Goal: Task Accomplishment & Management: Complete application form

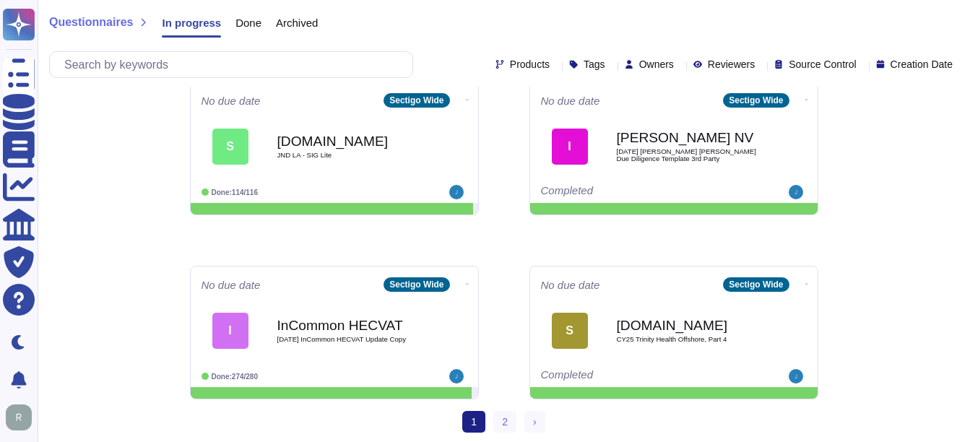
scroll to position [755, 0]
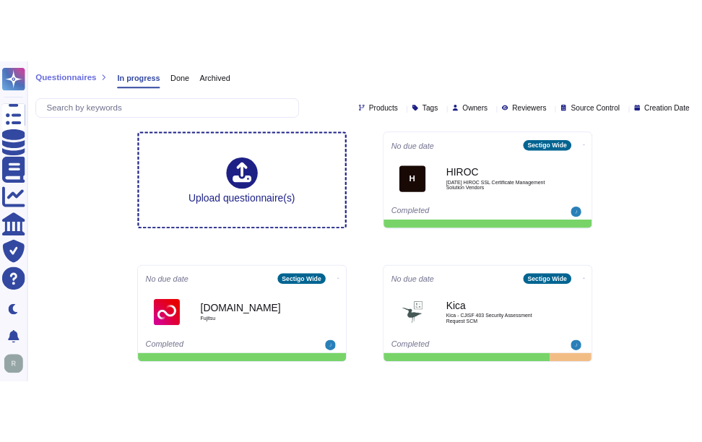
scroll to position [0, 0]
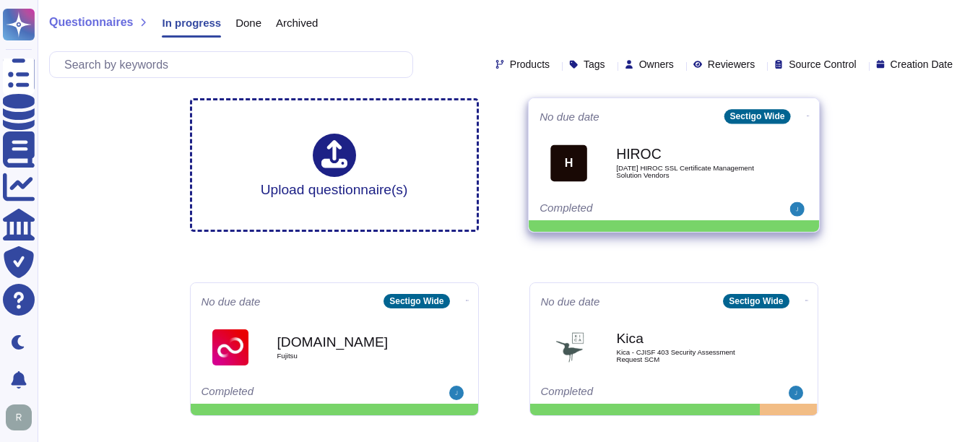
click at [654, 165] on span "[DATE] HIROC SSL Certificate Management Solution Vendors" at bounding box center [689, 172] width 146 height 14
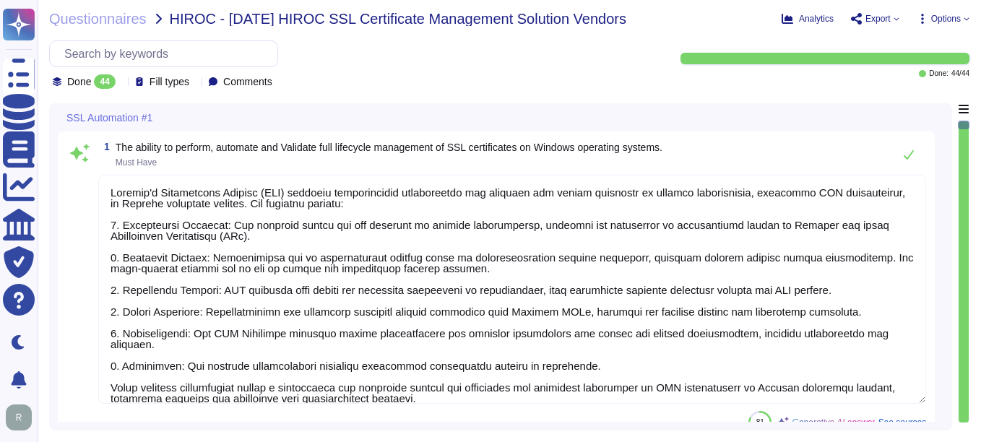
type textarea "Sectigo's Certificate Manager (SCM) provides comprehensive capabilities for man…"
type textarea "Sectigo Certificate Manager (SCM) provides comprehensive capabilities for manag…"
click at [121, 83] on icon at bounding box center [121, 83] width 0 height 0
click at [117, 120] on div "All 44" at bounding box center [124, 118] width 117 height 16
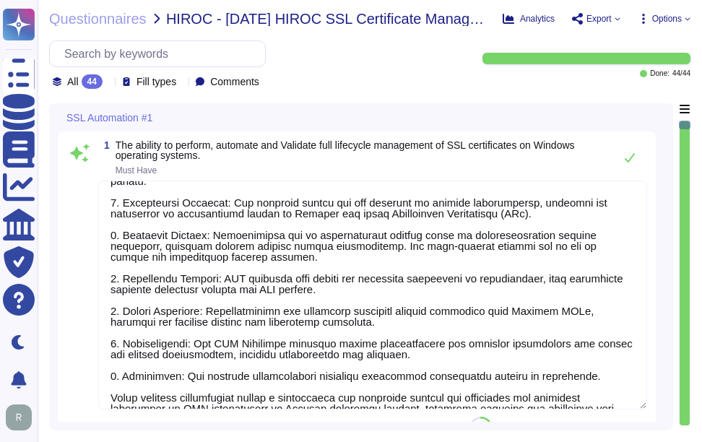
scroll to position [56, 0]
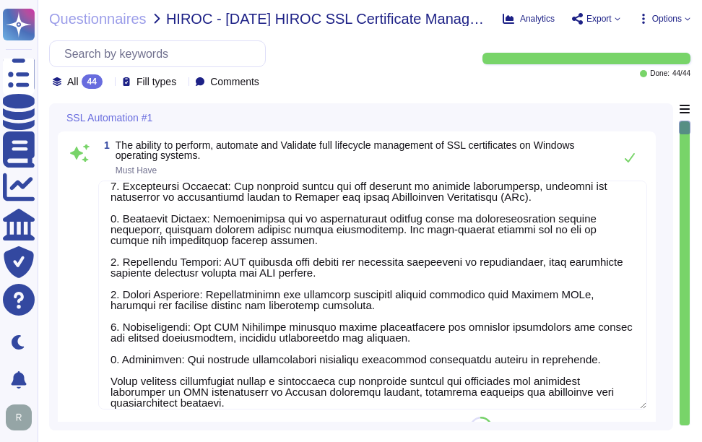
type textarea "Sectigo Certificate Manager (SCM) provides comprehensive capabilities for manag…"
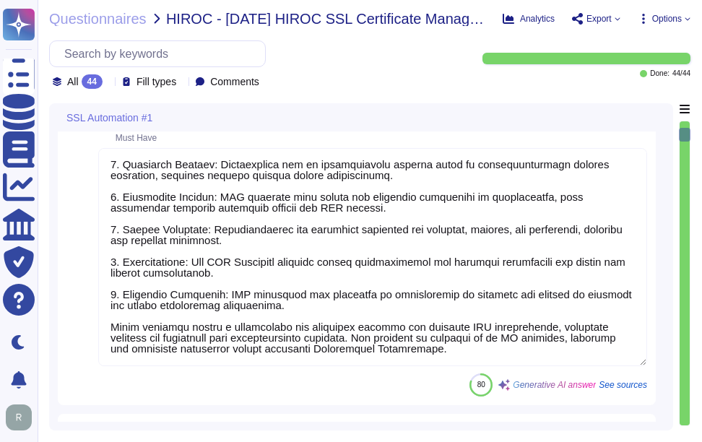
scroll to position [506, 0]
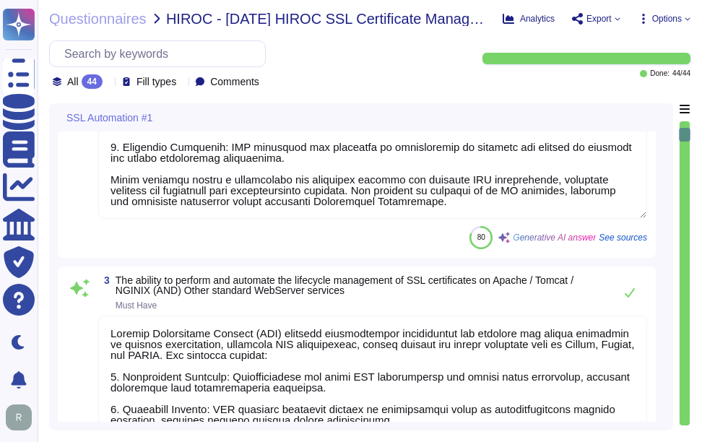
type textarea "please see External URL tab within this document"
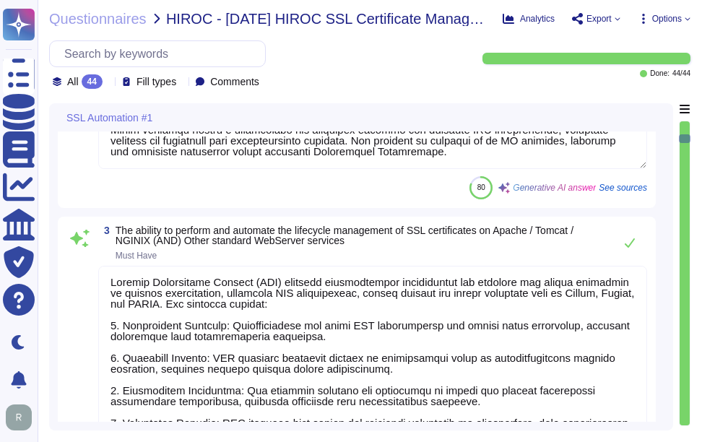
type textarea "Sectigo's Certificate Manager (SCM) provides comprehensive capabilities for man…"
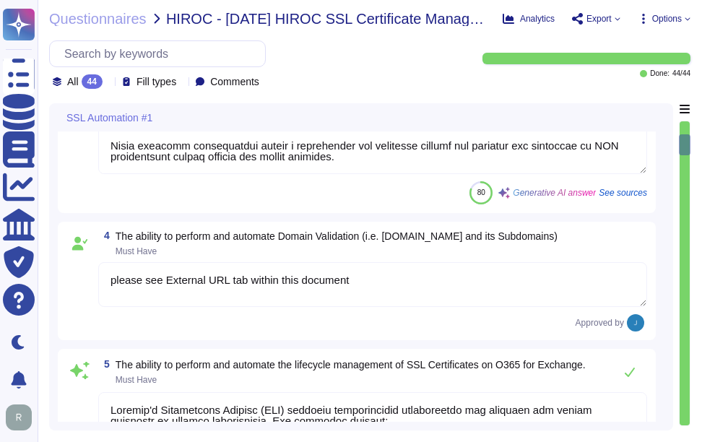
scroll to position [939, 0]
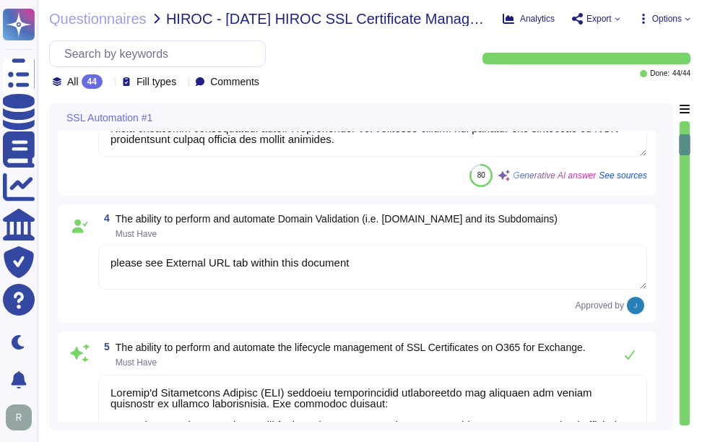
type textarea "Sectigo's Certificate Manager (SCM) provides comprehensive capabilities for man…"
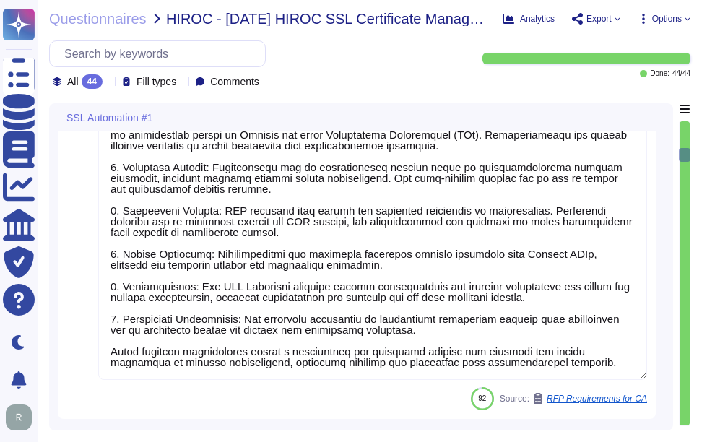
scroll to position [1372, 0]
type textarea "Sectigo Certificate Manager (SCM) can be utilized for TLS certificate lifecycle…"
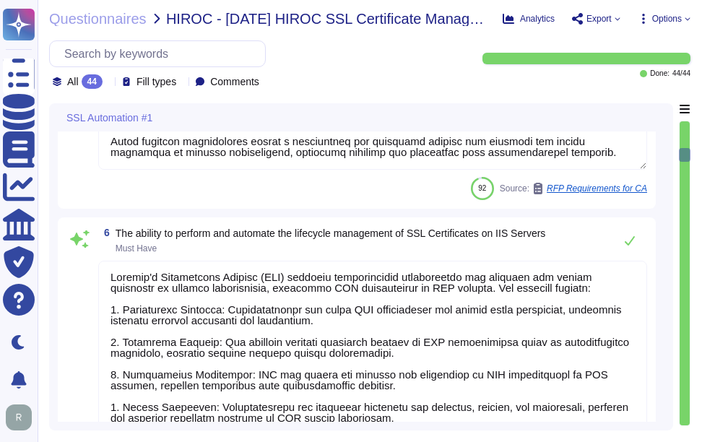
scroll to position [1517, 0]
type textarea "Sectigo's Certificate Manager (SCM) provides a comprehensive solution for manag…"
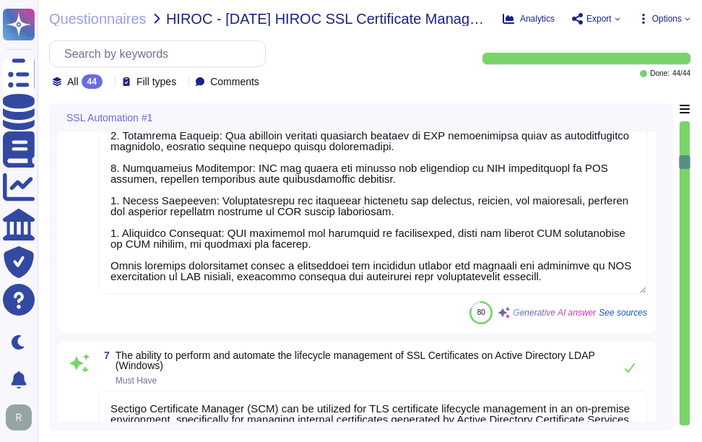
scroll to position [1733, 0]
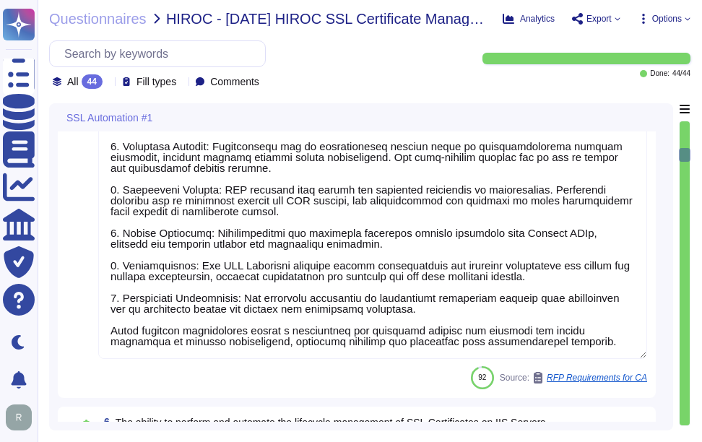
type textarea "Sectigo Certificate Manager (SCM) provides comprehensive capabilities for manag…"
type textarea "please see External URL tab within this document"
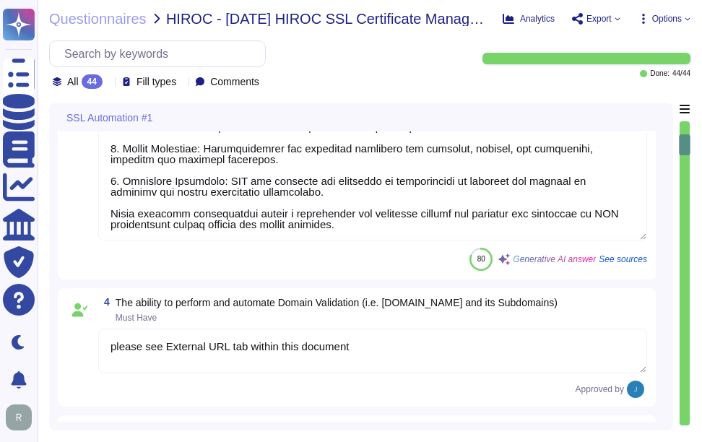
type textarea "Sectigo Certificate Manager (SCM) provides comprehensive capabilities for manag…"
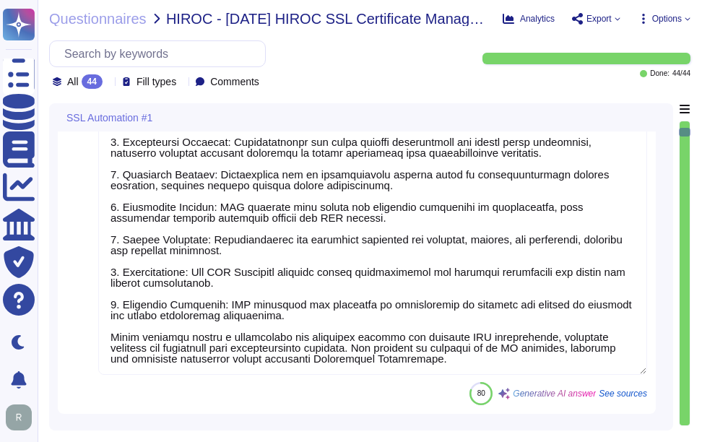
type textarea "Sectigo's Certificate Manager (SCM) provides comprehensive capabilities for man…"
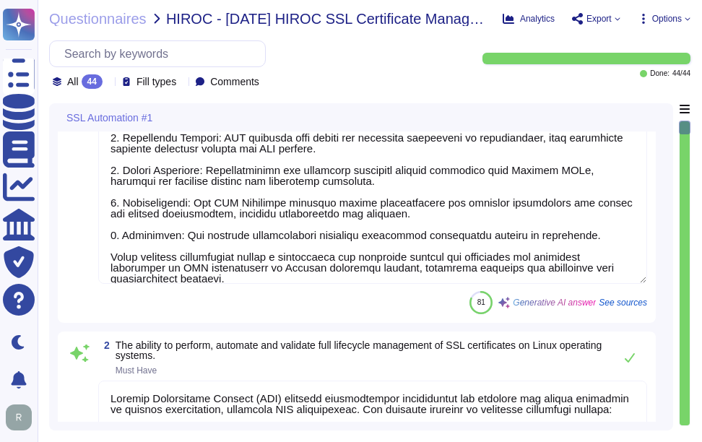
scroll to position [0, 0]
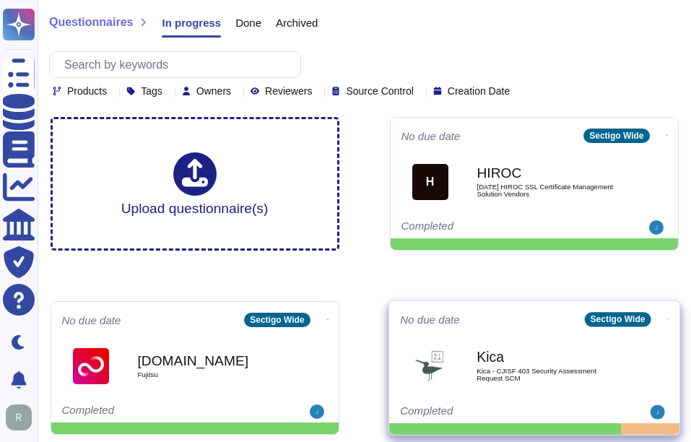
click at [561, 363] on b "Kica" at bounding box center [550, 357] width 146 height 14
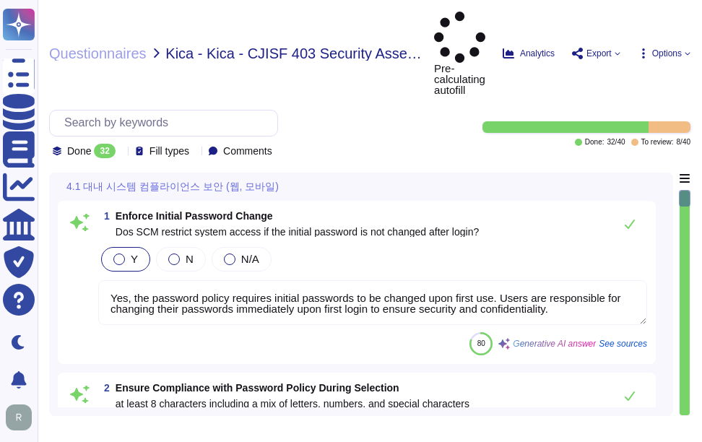
type textarea "Yes, the password policy requires initial passwords to be changed upon first us…"
type textarea "Our password policy requires that passwords must be at least 8 characters long …"
type textarea "Yes. Passwords must be at least 8 characters long, including complexity require…"
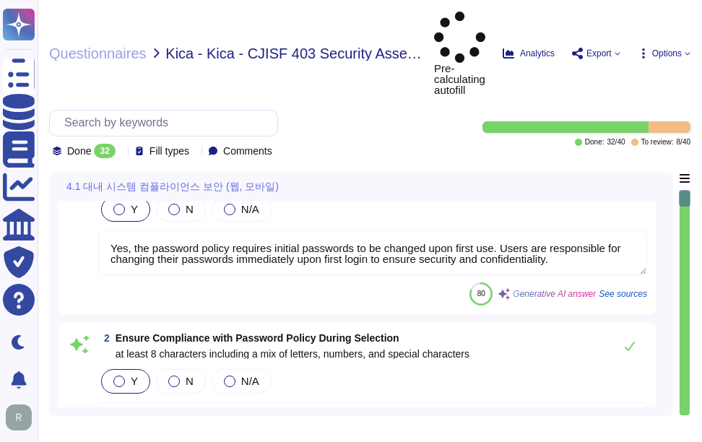
scroll to position [144, 0]
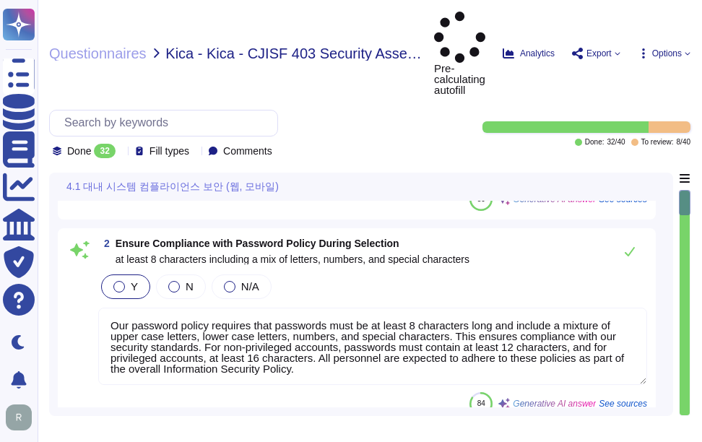
type textarea "No. In compliance with the CA/Browser Forum Baseline Requirements, passwords ar…"
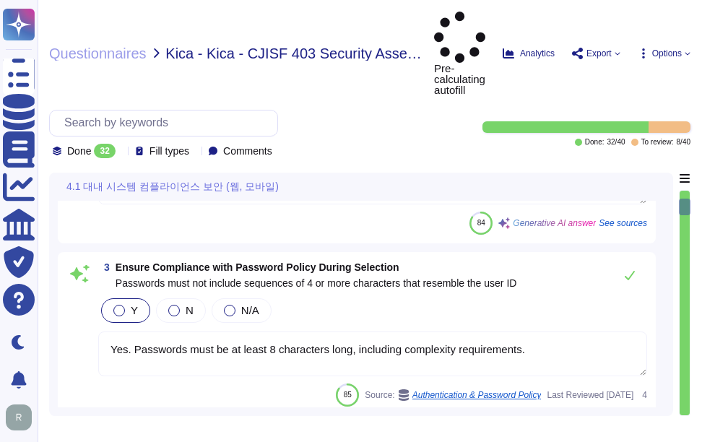
scroll to position [506, 0]
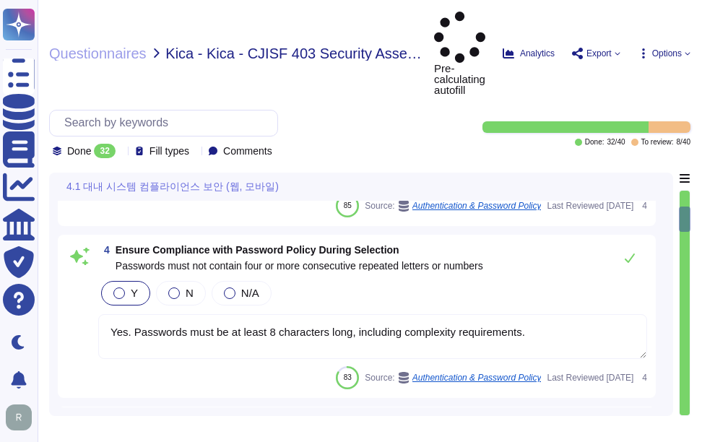
type textarea "Users may update passwords as often as they like."
type textarea "Users are prohibited from reusing the last 3 previous passwords as part of our …"
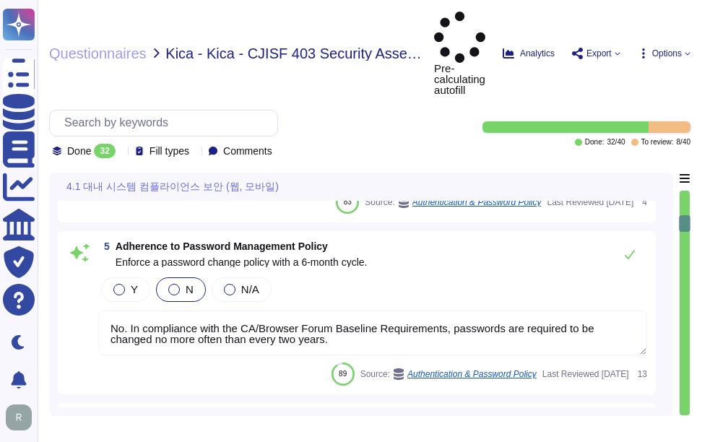
type textarea "Login banners are displayed outlining the terms and conditions of access and mu…"
type textarea "Yes, the application will not reveal information upon failed authentication att…"
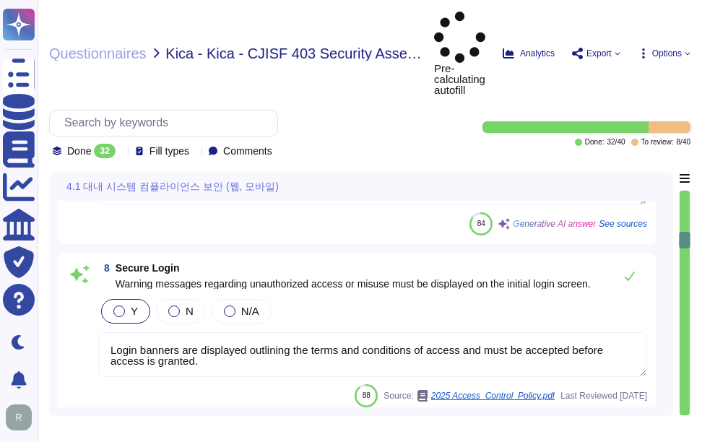
scroll to position [1228, 0]
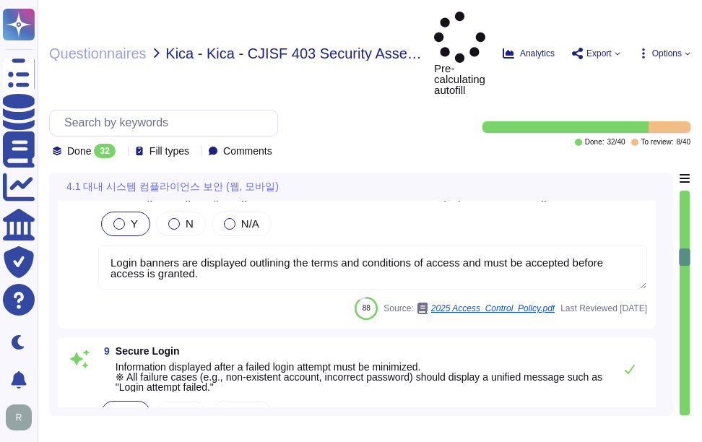
type textarea "Upon successful logon, the system will notify the user of the date and time of …"
type textarea "In instances where an incorrect user ID or password is entered, the system shal…"
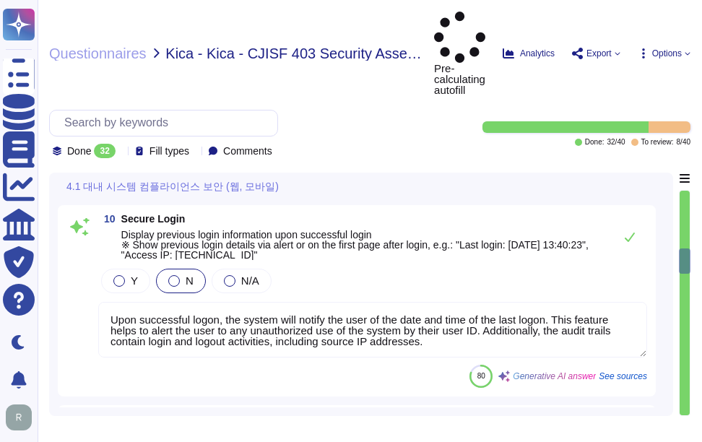
type textarea "Access to our SaaS platform requires manual entry of credentials for each sessi…"
type textarea "Temporary passwords must comply with the organization's password policy, which …"
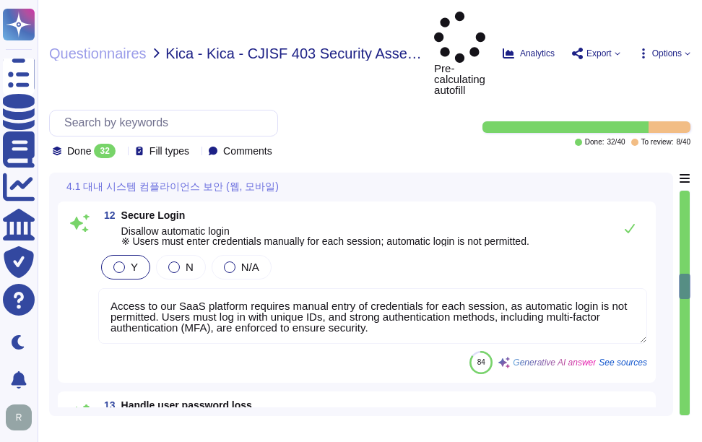
type textarea "Users are required to change their temporary password upon first login to ensur…"
type textarea "Our application enforces strict access control measures, including the ability …"
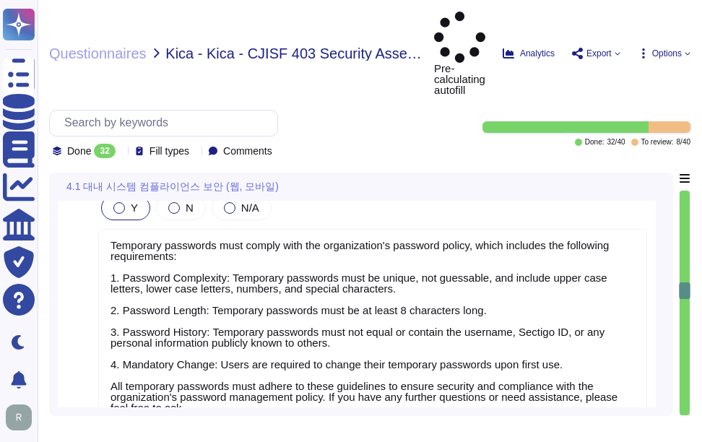
scroll to position [2311, 0]
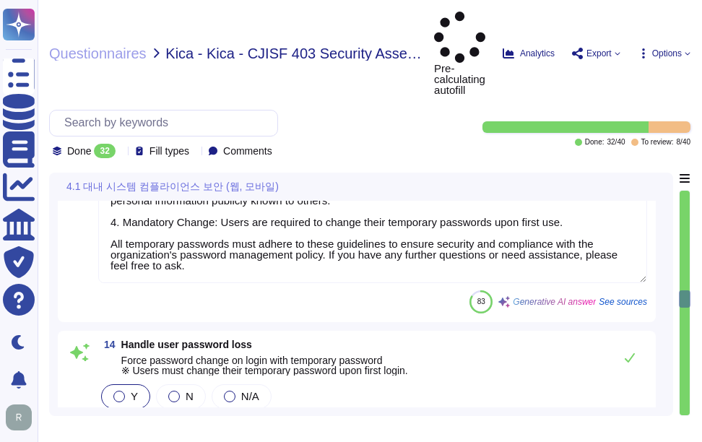
click at [687, 328] on div at bounding box center [685, 303] width 10 height 225
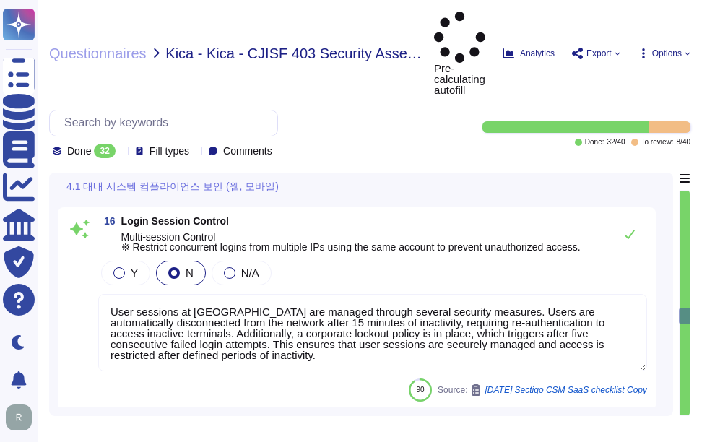
type textarea "User sessions at Sectigo are managed through several security measures. Users a…"
type textarea "All users shall be automatically disconnected from Sectigo’s network after a pe…"
type textarea "Our password policy enforces account lockout after a maximum of 5 failed login …"
type textarea "The account lockout duration is a minimum of 15 minutes after a maximum of 5 fa…"
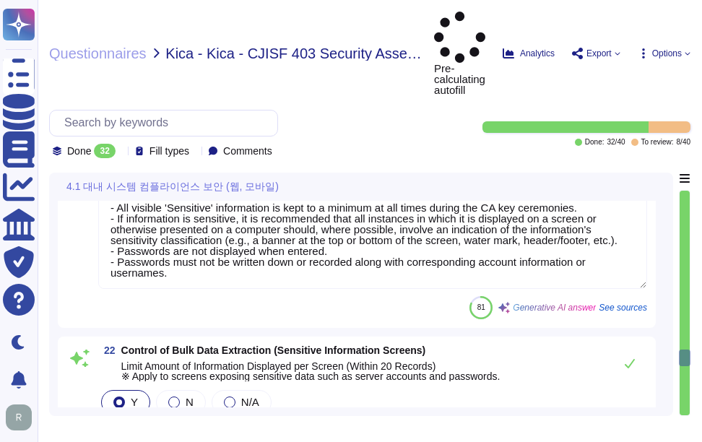
type textarea "Our application enforces restrictions on the server side to ensure that unautho…"
type textarea "- All visible 'Sensitive' information is kept to a minimum at all times during …"
type textarea "For the purpose of this Policy, Sensitive Information is either 'Highly Confide…"
type textarea "Persons acting in trusted roles are only allowed to access a CMS after they are…"
type textarea "We do not delete data. Certificate data is publicly available through Certifica…"
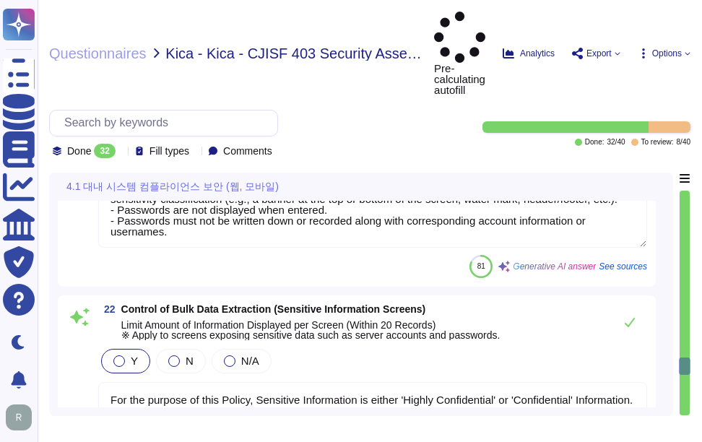
click at [685, 376] on div at bounding box center [685, 303] width 10 height 225
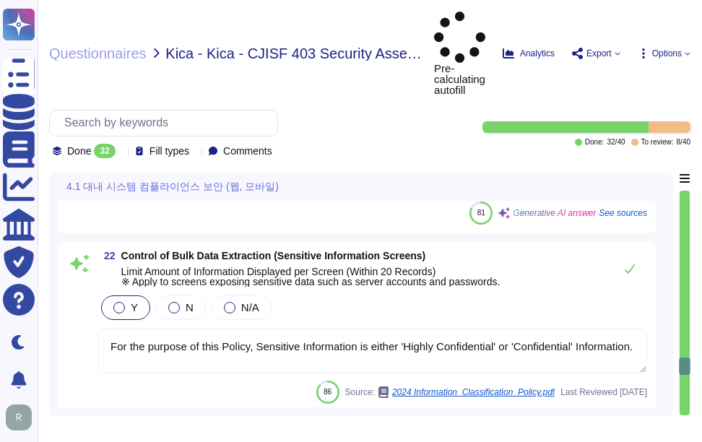
click at [685, 376] on div at bounding box center [685, 303] width 10 height 225
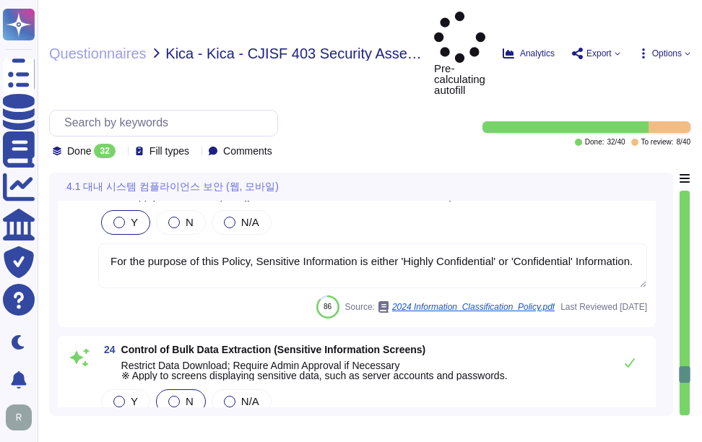
type textarea "We support file transfer via HTTPS, API+HTTPS, or SFTP, ensuring that all data …"
click at [685, 376] on div at bounding box center [685, 303] width 10 height 225
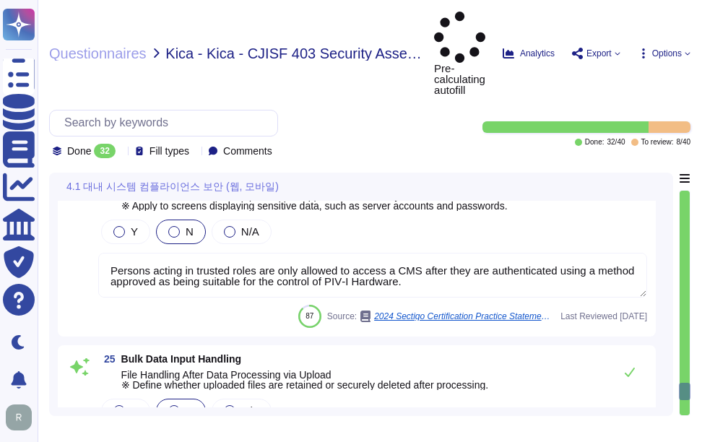
type textarea "All customer data, including uploaded files that may contain personal or sensit…"
type textarea "Passwords at rest are stored using a one-way non-reversible hash with a random …"
type textarea "Sectigo provides comprehensive logging capabilities that include maintaining lo…"
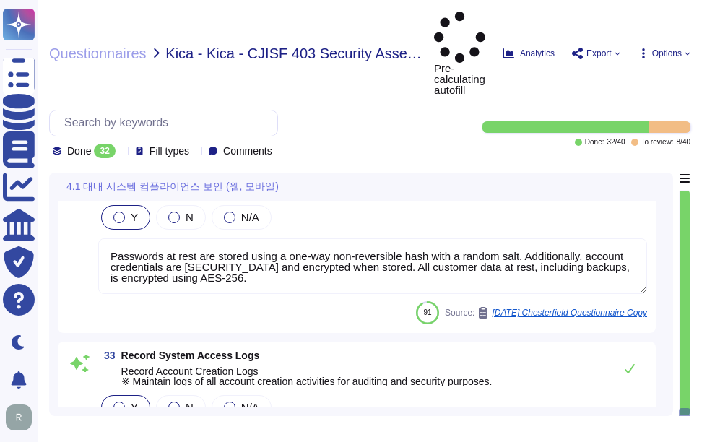
type textarea "Sectigo maintains comprehensive logging capabilities that include detailed logs…"
type textarea "Audit trails are retained for a period of 3 years. This includes logs relevant …"
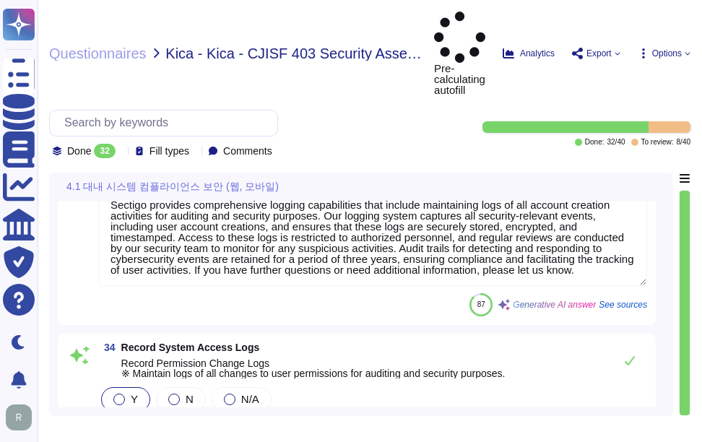
click at [685, 394] on div at bounding box center [685, 303] width 10 height 225
type textarea "Sectigo provides comprehensive logging capabilities for system access events, w…"
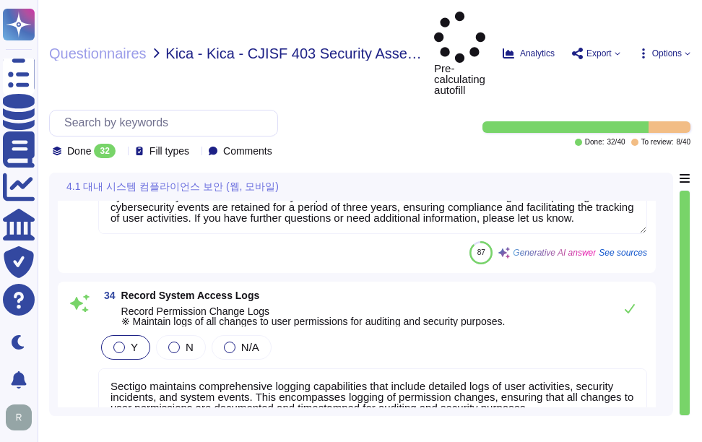
click at [685, 394] on div at bounding box center [685, 303] width 10 height 225
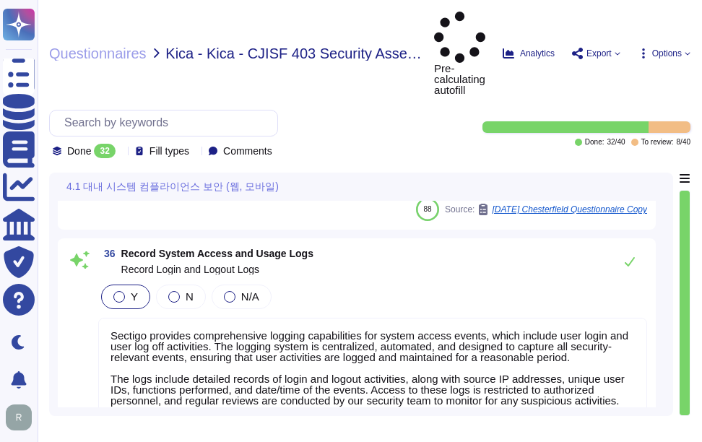
scroll to position [5914, 0]
type textarea "Sectigo provides comprehensive logging capabilities for system access events, w…"
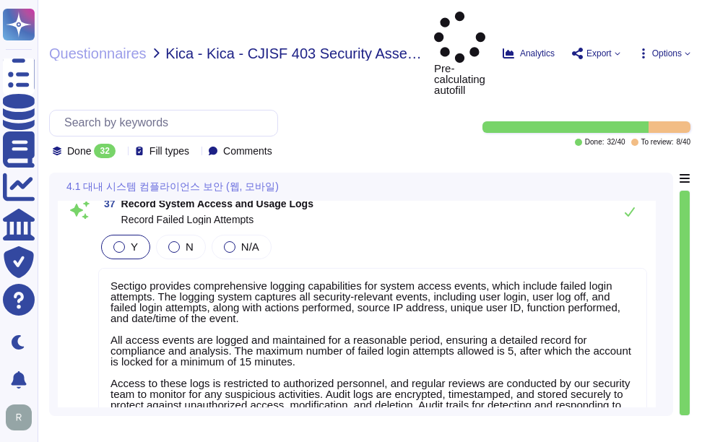
type textarea "Audit trails are retained for a period of 3 years. This includes logs relevant …"
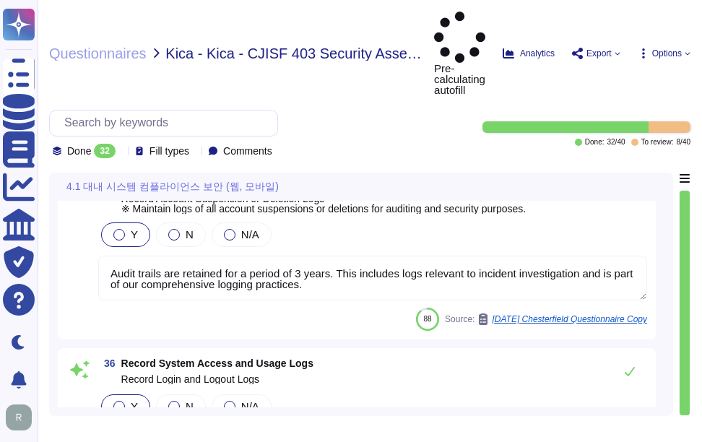
type textarea "Sectigo provides comprehensive logging capabilities that include maintaining lo…"
type textarea "Sectigo maintains comprehensive logging capabilities that include detailed logs…"
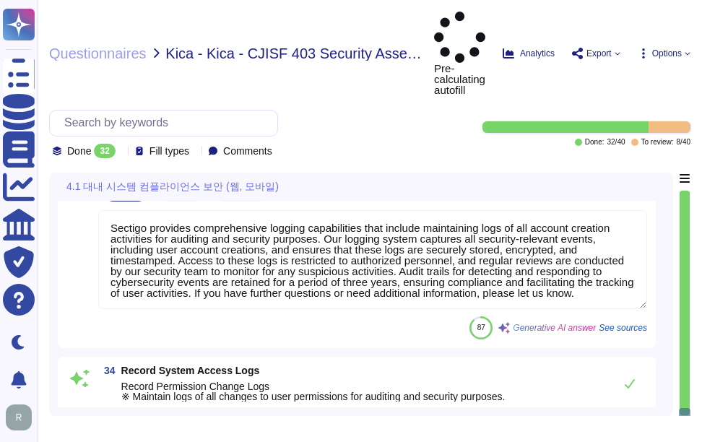
type textarea "All customer data, including uploaded files that may contain personal or sensit…"
type textarea "Passwords at rest are stored using a one-way non-reversible hash with a random …"
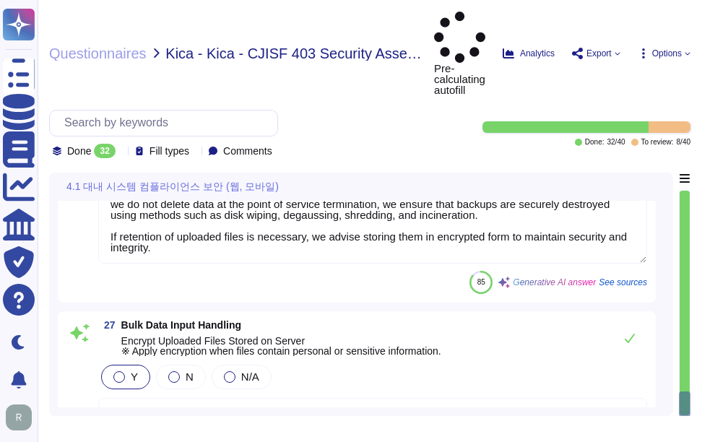
type textarea "We do not delete data. Certificate data is publicly available through Certifica…"
type textarea "We support file transfer via HTTPS, API+HTTPS, or SFTP, ensuring that all data …"
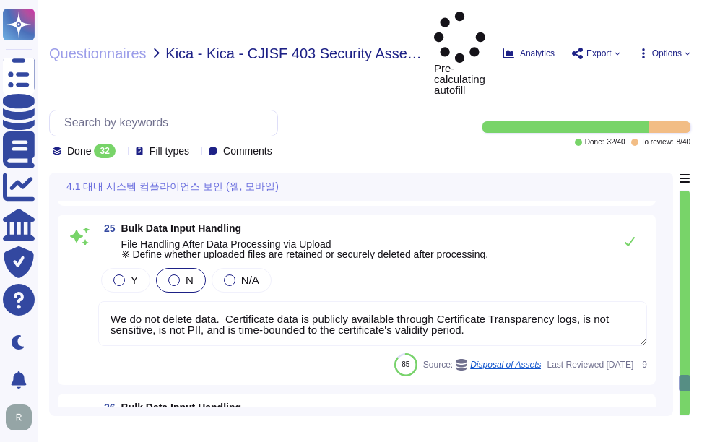
type textarea "Our application enforces restrictions on the server side to ensure that unautho…"
type textarea "- All visible 'Sensitive' information is kept to a minimum at all times during …"
type textarea "For the purpose of this Policy, Sensitive Information is either 'Highly Confide…"
type textarea "Persons acting in trusted roles are only allowed to access a CMS after they are…"
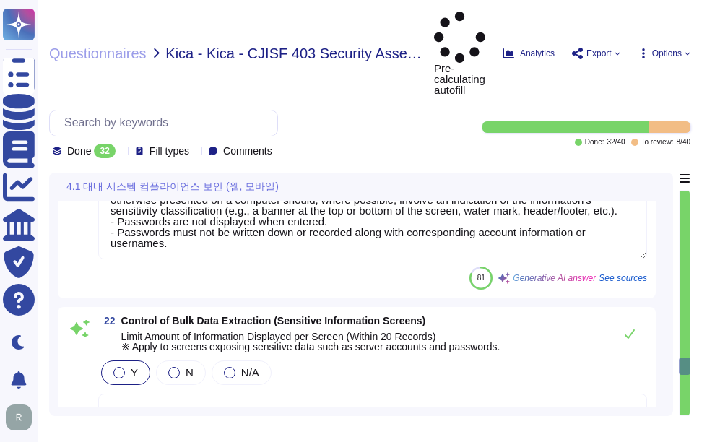
type textarea "Our password policy enforces account lockout after a maximum of 5 failed login …"
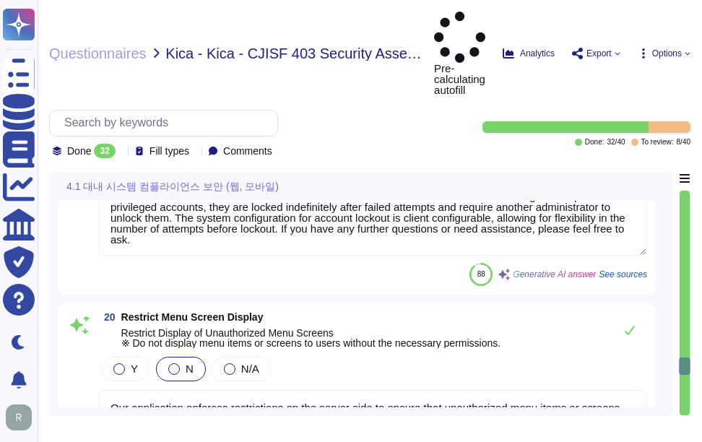
type textarea "The account lockout duration is a minimum of 15 minutes after a maximum of 5 fa…"
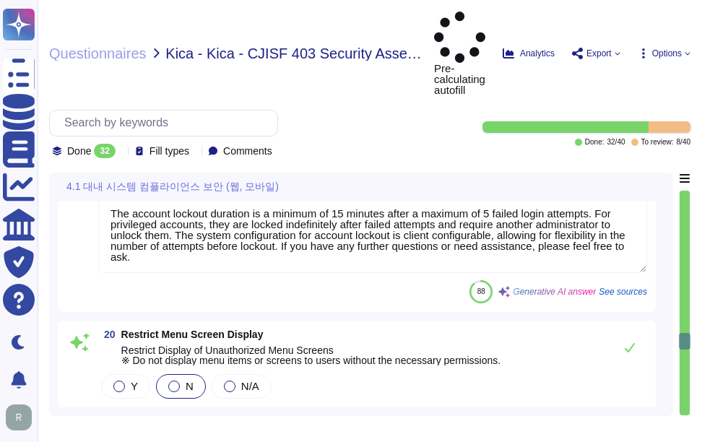
type textarea "User sessions at Sectigo are managed through several security measures. Users a…"
type textarea "All users shall be automatically disconnected from Sectigo’s network after a pe…"
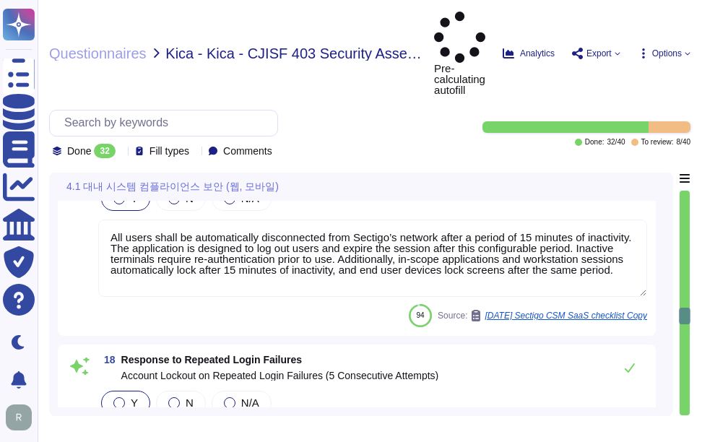
type textarea "Users are required to change their temporary password upon first login to ensur…"
type textarea "Our application enforces strict access control measures, including the ability …"
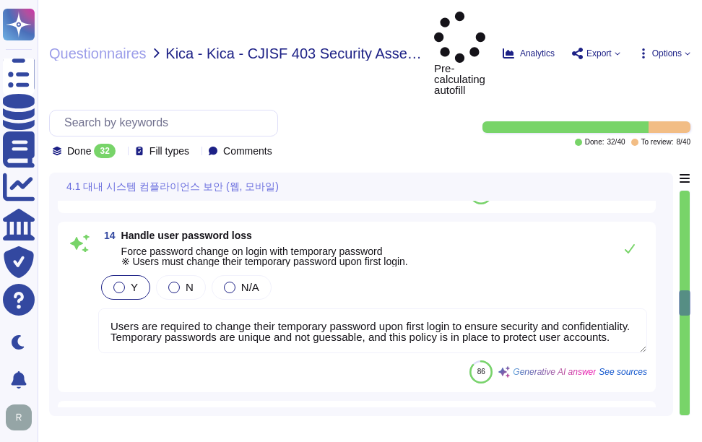
type textarea "Temporary passwords must comply with the organization's password policy, which …"
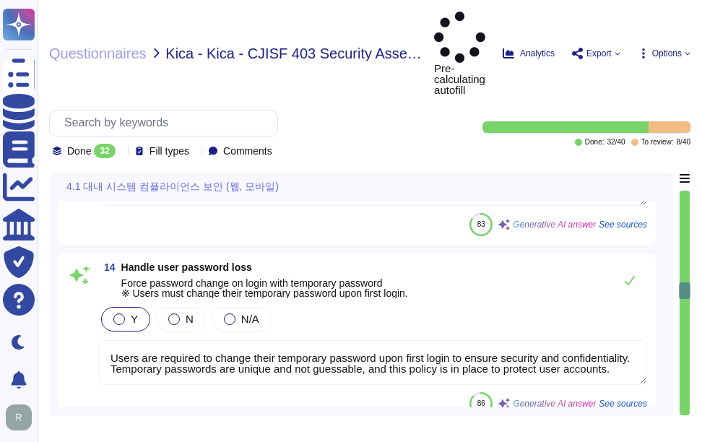
type textarea "Upon successful logon, the system will notify the user of the date and time of …"
type textarea "In instances where an incorrect user ID or password is entered, the system shal…"
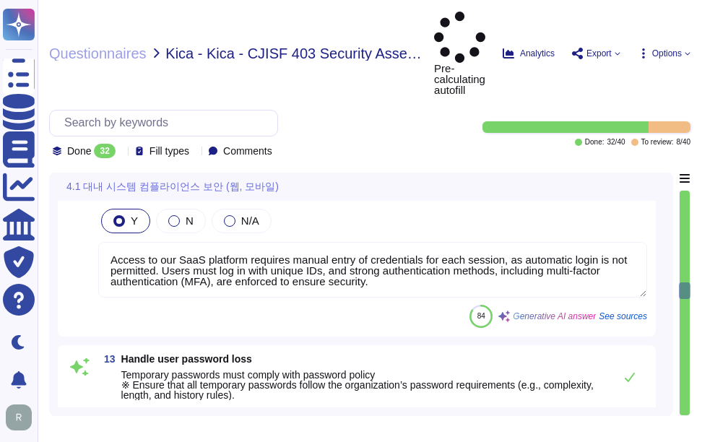
type textarea "Access to our SaaS platform requires manual entry of credentials for each sessi…"
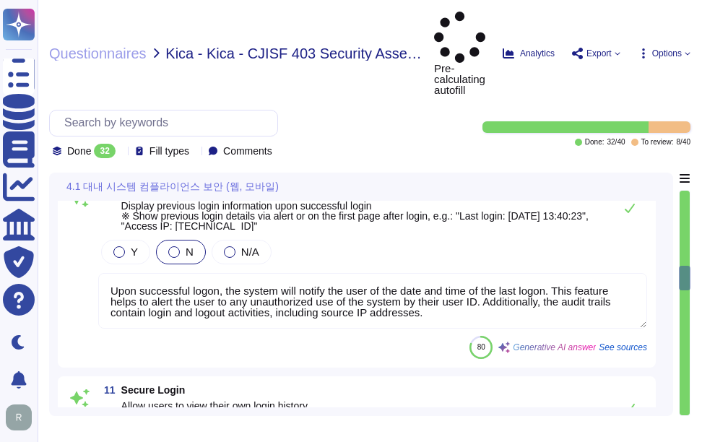
type textarea "Login banners are displayed outlining the terms and conditions of access and mu…"
type textarea "Yes, the application will not reveal information upon failed authentication att…"
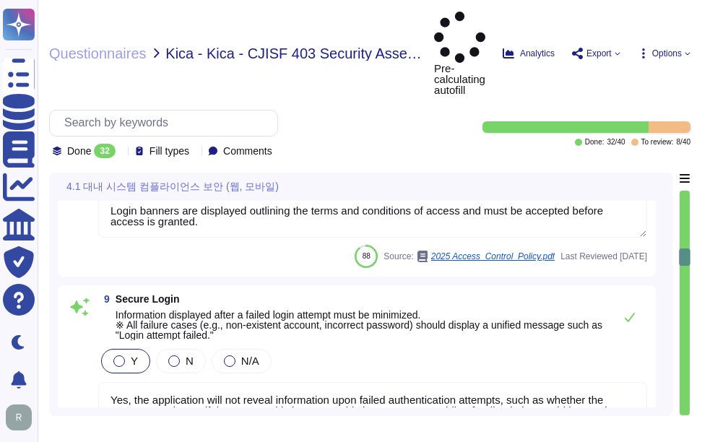
type textarea "No. In compliance with the CA/Browser Forum Baseline Requirements, passwords ar…"
type textarea "Users may update passwords as often as they like."
type textarea "Users are prohibited from reusing the last 3 previous passwords as part of our …"
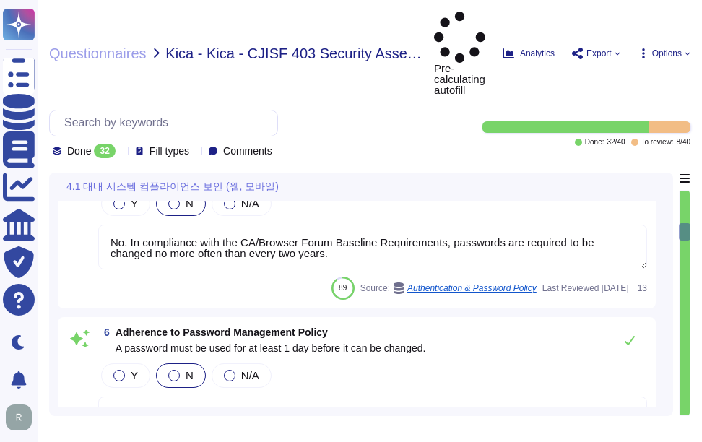
type textarea "Yes. Passwords must be at least 8 characters long, including complexity require…"
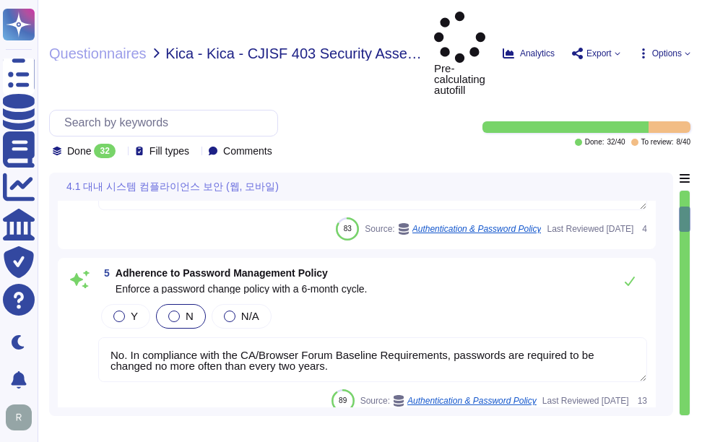
type textarea "Yes, the password policy requires initial passwords to be changed upon first us…"
type textarea "Our password policy requires that passwords must be at least 8 characters long …"
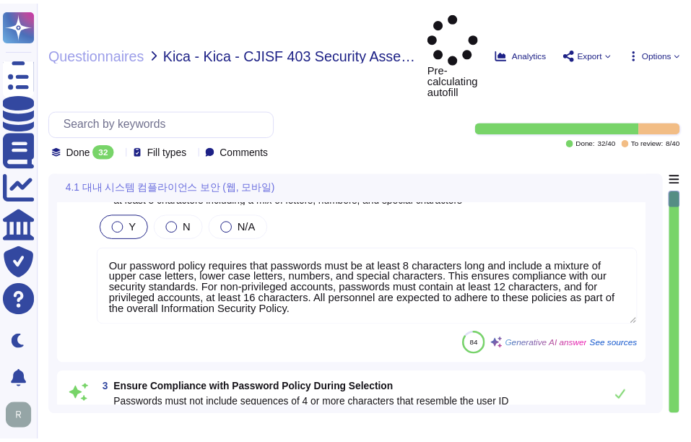
scroll to position [0, 0]
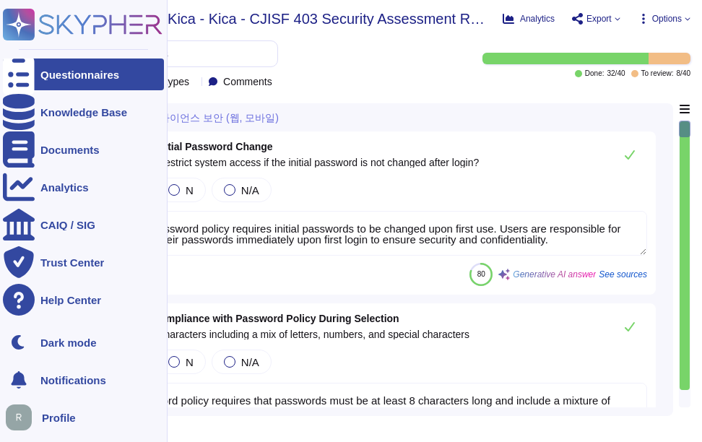
click at [51, 79] on div "Questionnaires" at bounding box center [79, 74] width 79 height 11
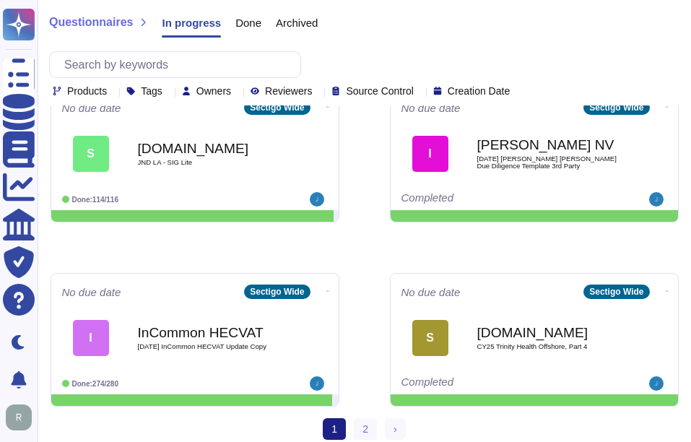
scroll to position [774, 0]
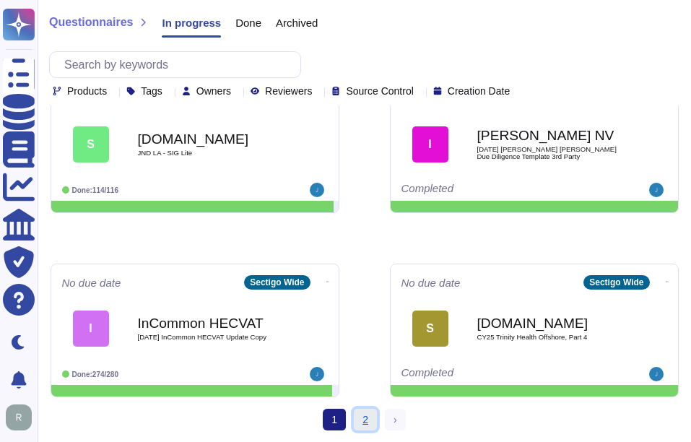
click at [367, 419] on link "2" at bounding box center [365, 420] width 23 height 22
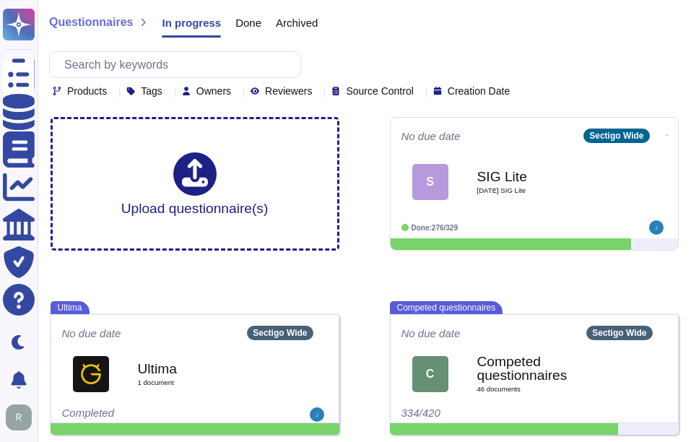
click at [241, 22] on span "Done" at bounding box center [248, 22] width 26 height 11
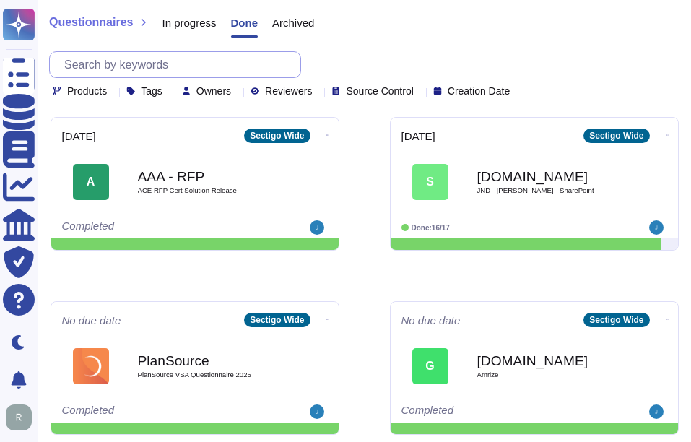
click at [227, 59] on input "text" at bounding box center [178, 64] width 243 height 25
click at [222, 60] on input "text" at bounding box center [178, 64] width 243 height 25
paste input "5th Third Bank"
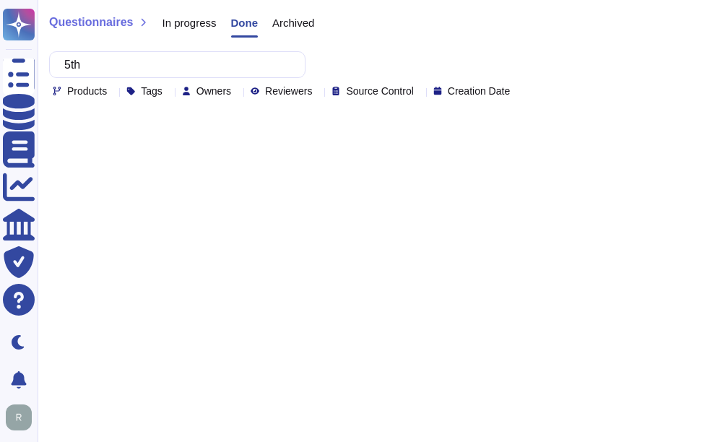
type input "5th"
click at [198, 21] on span "In progress" at bounding box center [189, 22] width 54 height 11
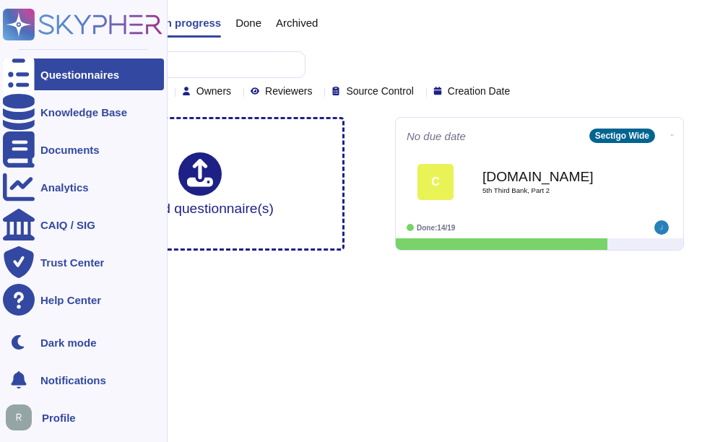
click at [58, 77] on div "Questionnaires" at bounding box center [79, 74] width 79 height 11
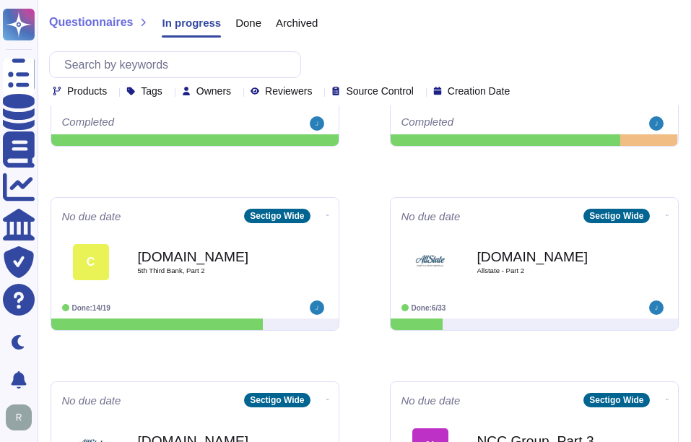
scroll to position [289, 0]
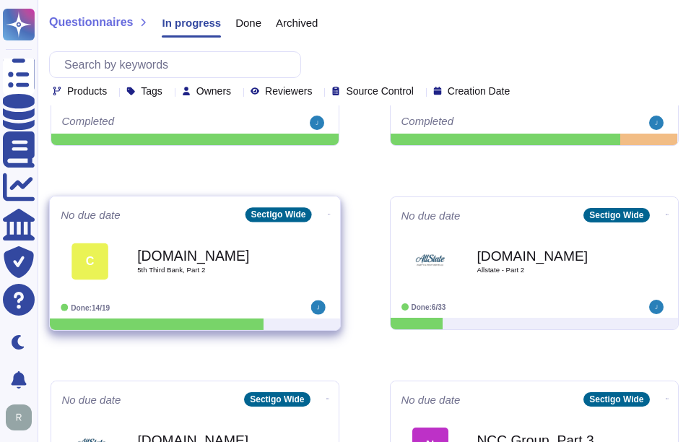
click at [217, 262] on b "[DOMAIN_NAME]" at bounding box center [210, 255] width 146 height 14
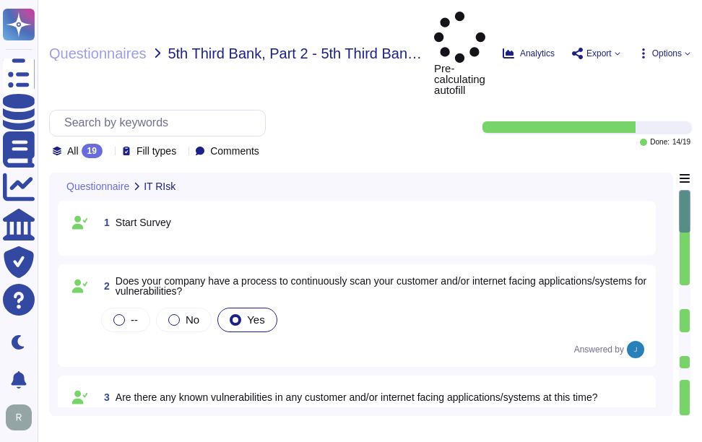
type textarea "The application being provided is "Sectigo Certificate Manager.""
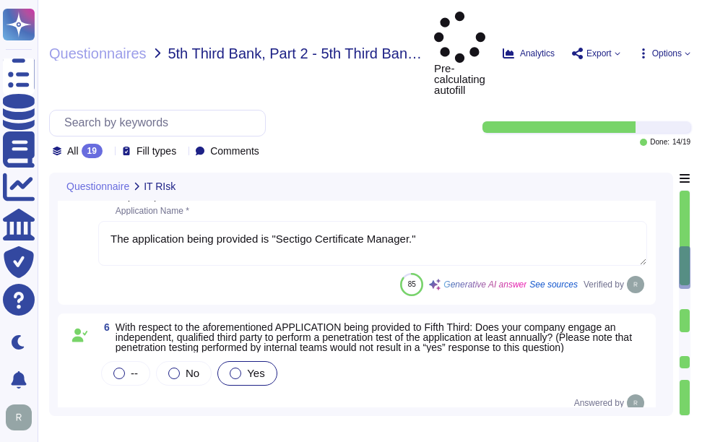
scroll to position [506, 0]
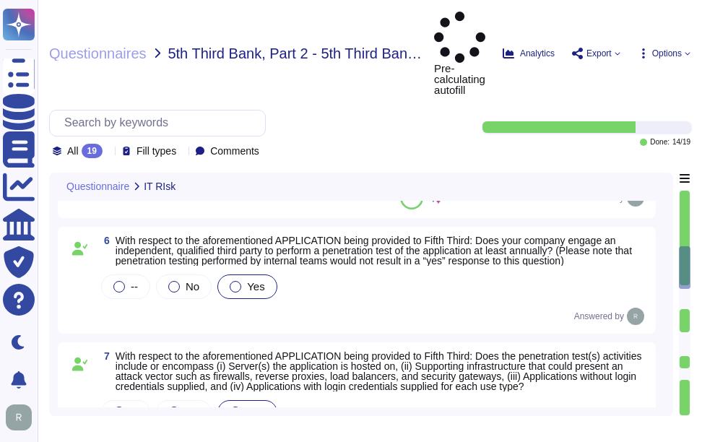
click at [106, 144] on div "All 19" at bounding box center [81, 151] width 56 height 14
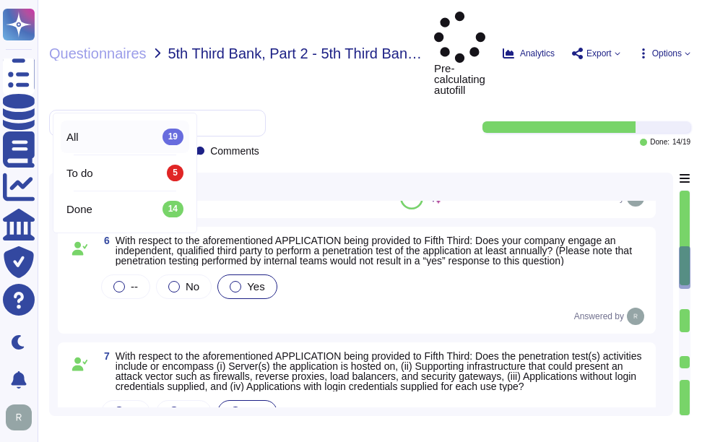
click at [102, 135] on div "All 19" at bounding box center [124, 137] width 117 height 16
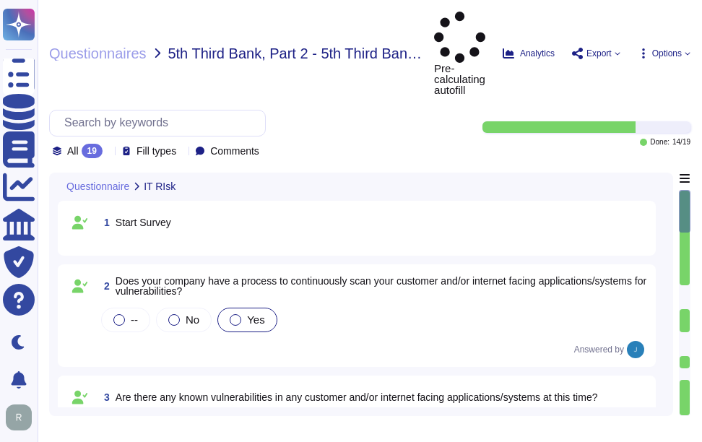
click at [108, 145] on div at bounding box center [108, 150] width 0 height 11
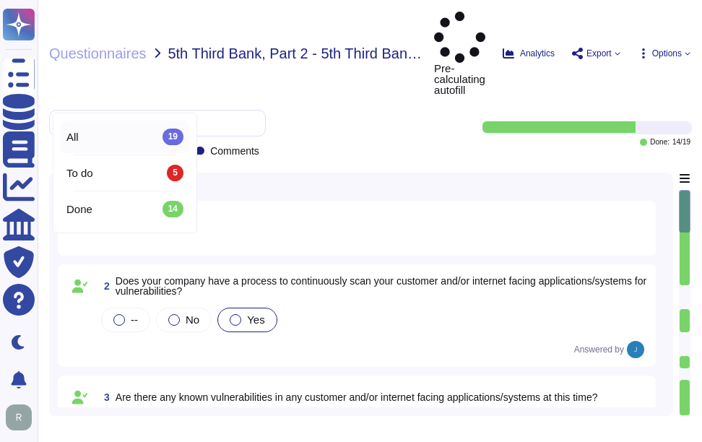
click at [105, 134] on div "All 19" at bounding box center [124, 137] width 117 height 16
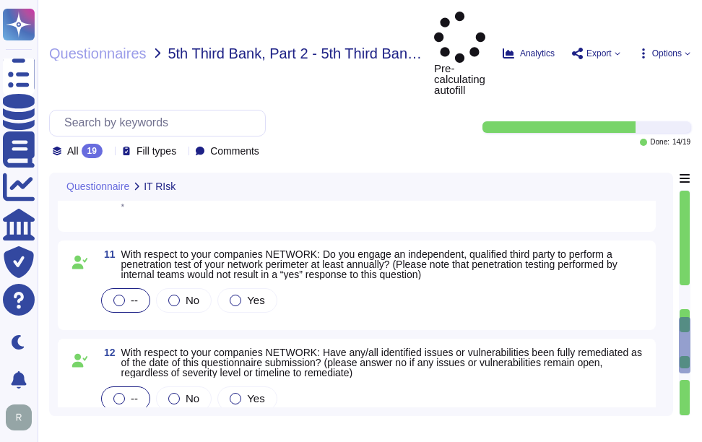
type textarea "We maintain a comprehensive set of documented and approved information security…"
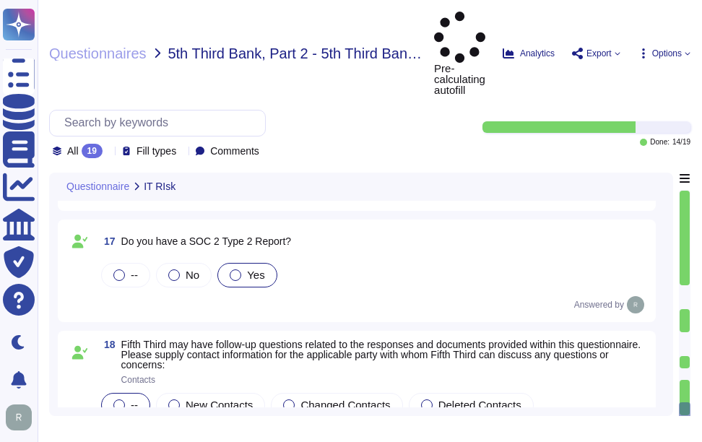
scroll to position [1711, 0]
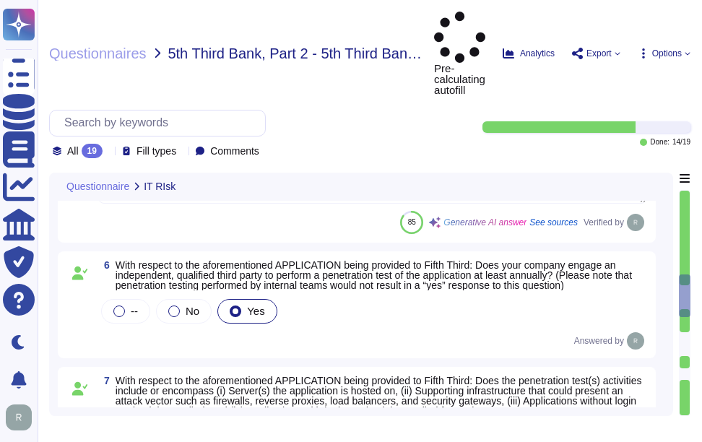
type textarea "The application being provided is "Sectigo Certificate Manager.""
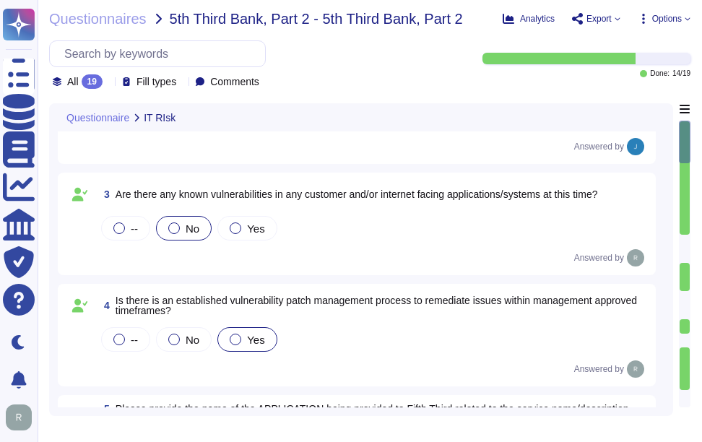
scroll to position [0, 0]
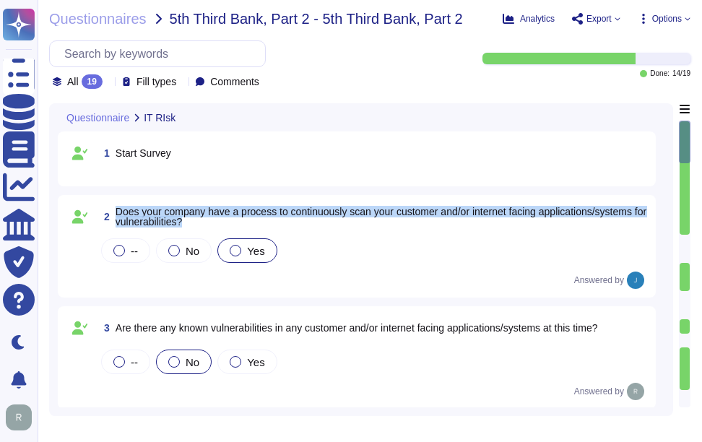
drag, startPoint x: 118, startPoint y: 209, endPoint x: 235, endPoint y: 221, distance: 117.6
click at [235, 221] on span "Does your company have a process to continuously scan your customer and/or inte…" at bounding box center [382, 217] width 532 height 20
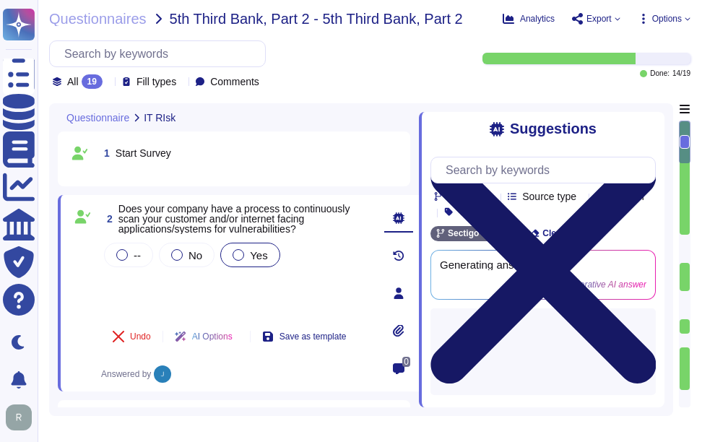
click at [647, 158] on icon at bounding box center [542, 270] width 225 height 225
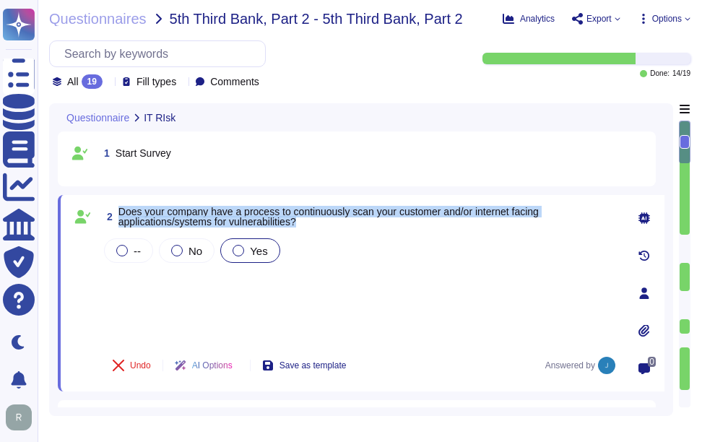
drag, startPoint x: 121, startPoint y: 209, endPoint x: 311, endPoint y: 220, distance: 189.5
click at [311, 220] on span "Does your company have a process to continuously scan your customer and/or inte…" at bounding box center [368, 217] width 500 height 20
click at [168, 206] on span "Does your company have a process to continuously scan your customer and/or inte…" at bounding box center [328, 217] width 420 height 22
drag, startPoint x: 119, startPoint y: 209, endPoint x: 308, endPoint y: 218, distance: 188.7
click at [308, 218] on span "Does your company have a process to continuously scan your customer and/or inte…" at bounding box center [368, 217] width 500 height 20
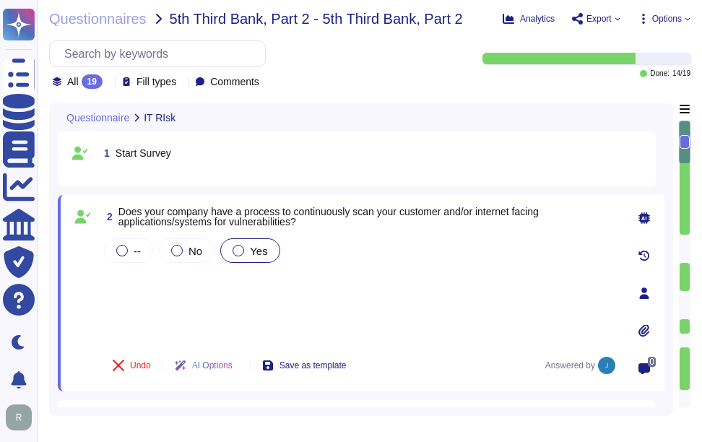
click at [130, 277] on div "-- No Yes" at bounding box center [359, 288] width 517 height 107
click at [155, 303] on div "-- No Yes" at bounding box center [359, 288] width 517 height 107
click at [425, 287] on div "-- No Yes" at bounding box center [359, 288] width 517 height 107
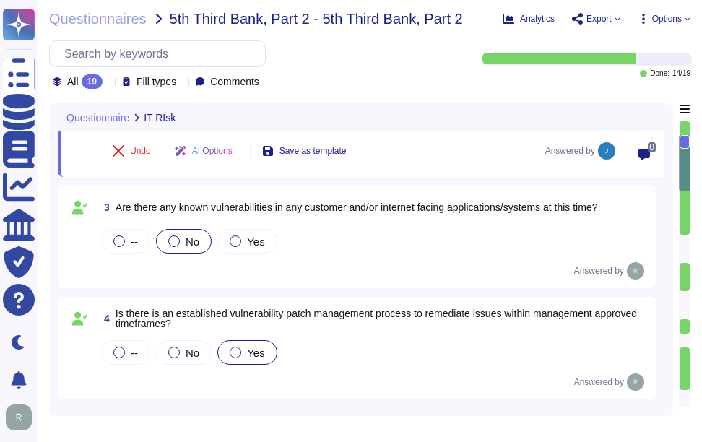
scroll to position [217, 0]
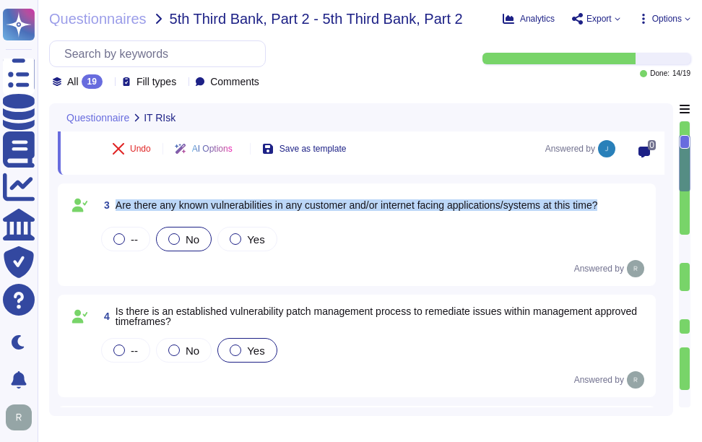
drag, startPoint x: 116, startPoint y: 204, endPoint x: 620, endPoint y: 188, distance: 503.6
click at [620, 188] on div "3 Are there any known vulnerabilities in any customer and/or internet facing ap…" at bounding box center [357, 234] width 598 height 103
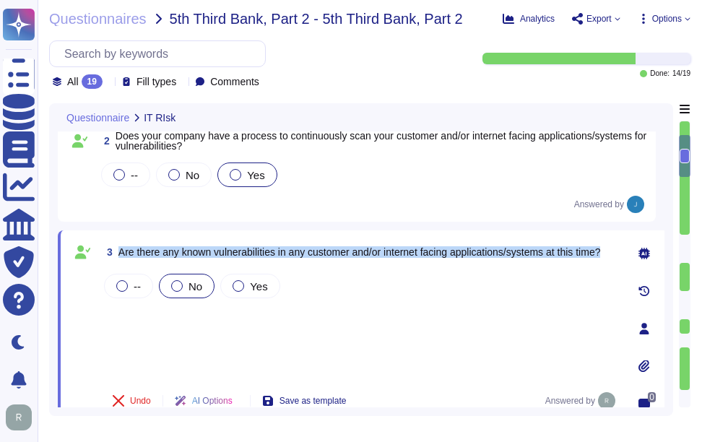
scroll to position [72, 0]
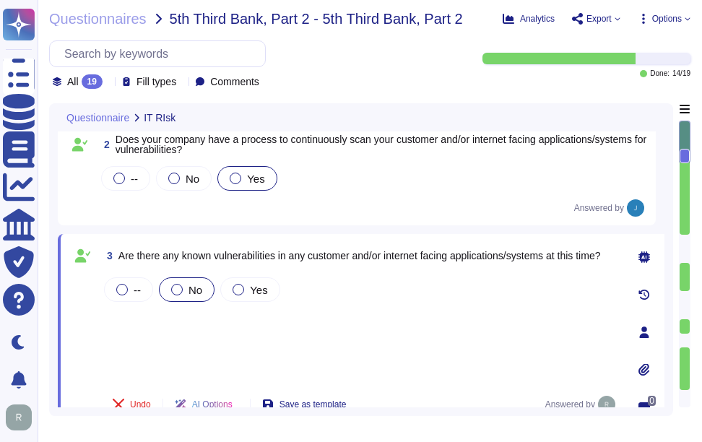
click at [143, 321] on div "-- No Yes" at bounding box center [359, 327] width 517 height 107
click at [144, 342] on div "-- No Yes" at bounding box center [359, 327] width 517 height 107
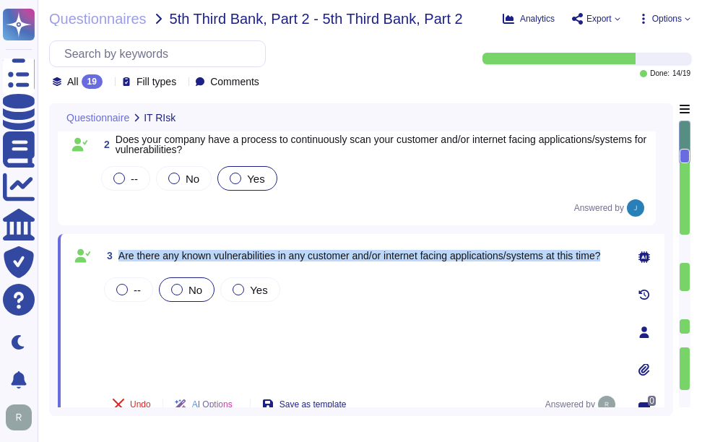
drag, startPoint x: 117, startPoint y: 254, endPoint x: 618, endPoint y: 246, distance: 501.3
click at [618, 246] on div "3 Are there any known vulnerabilities in any customer and/or internet facing ap…" at bounding box center [361, 332] width 607 height 196
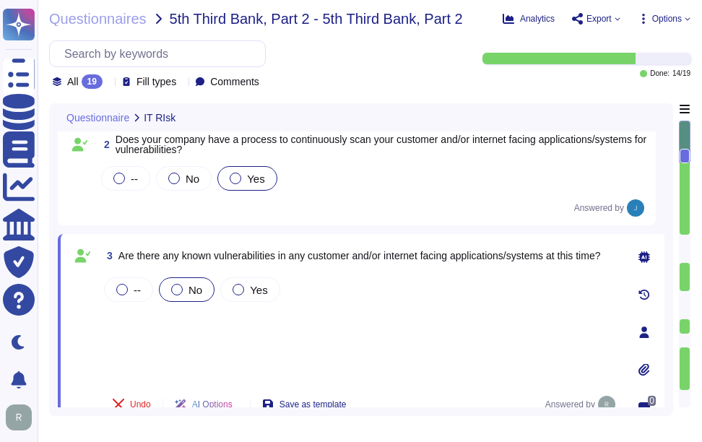
click at [137, 318] on div "-- No Yes" at bounding box center [359, 327] width 517 height 107
click at [146, 350] on div "-- No Yes" at bounding box center [359, 327] width 517 height 107
click at [136, 318] on div "-- No Yes" at bounding box center [359, 327] width 517 height 107
click at [139, 355] on div "-- No Yes" at bounding box center [359, 327] width 517 height 107
click at [149, 317] on div "-- No Yes" at bounding box center [359, 327] width 517 height 107
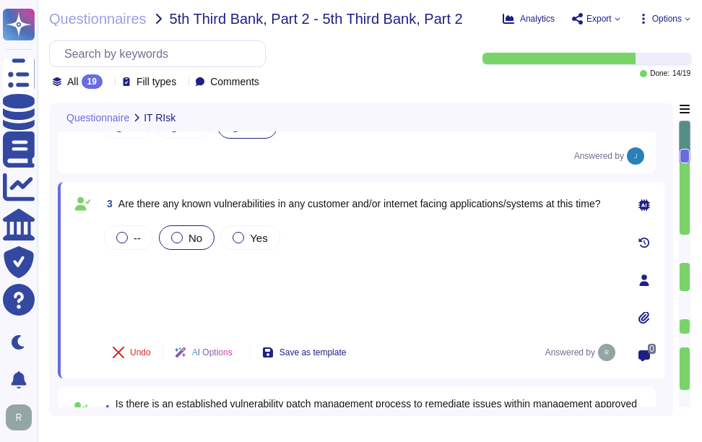
scroll to position [144, 0]
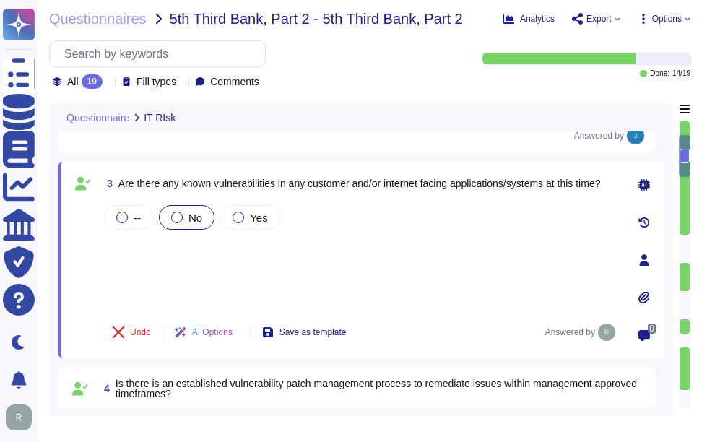
click at [144, 266] on div "-- No Yes" at bounding box center [359, 255] width 517 height 107
click at [152, 282] on div "-- No Yes" at bounding box center [359, 255] width 517 height 107
click at [137, 250] on div "-- No Yes" at bounding box center [359, 255] width 517 height 107
click at [137, 279] on div "-- No Yes" at bounding box center [359, 255] width 517 height 107
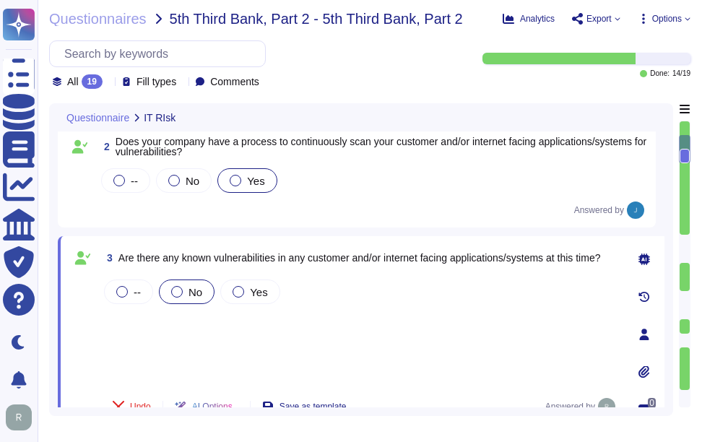
scroll to position [0, 0]
